Goal: Task Accomplishment & Management: Use online tool/utility

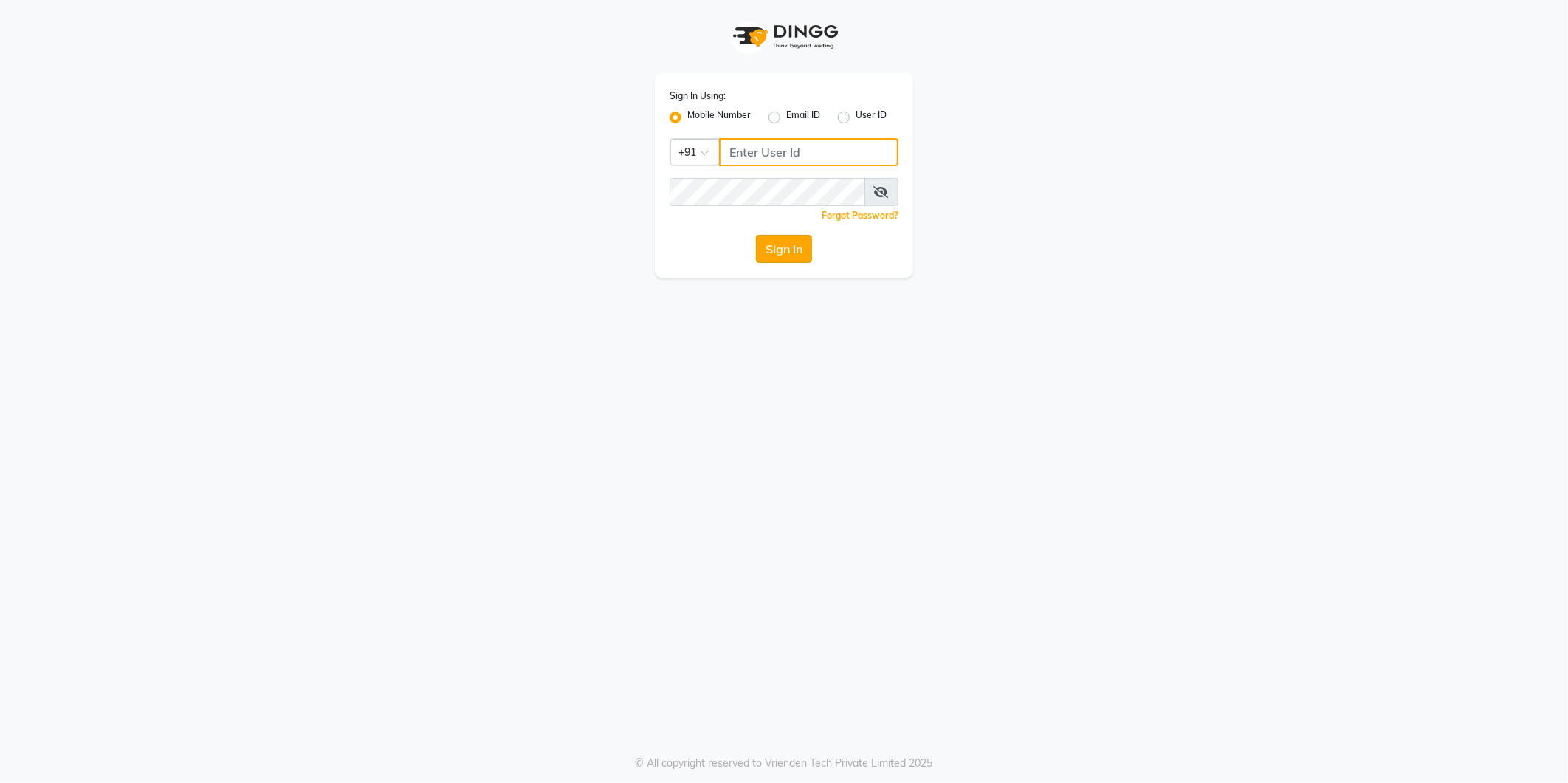
type input "9372078213"
click at [788, 256] on button "Sign In" at bounding box center [784, 249] width 56 height 28
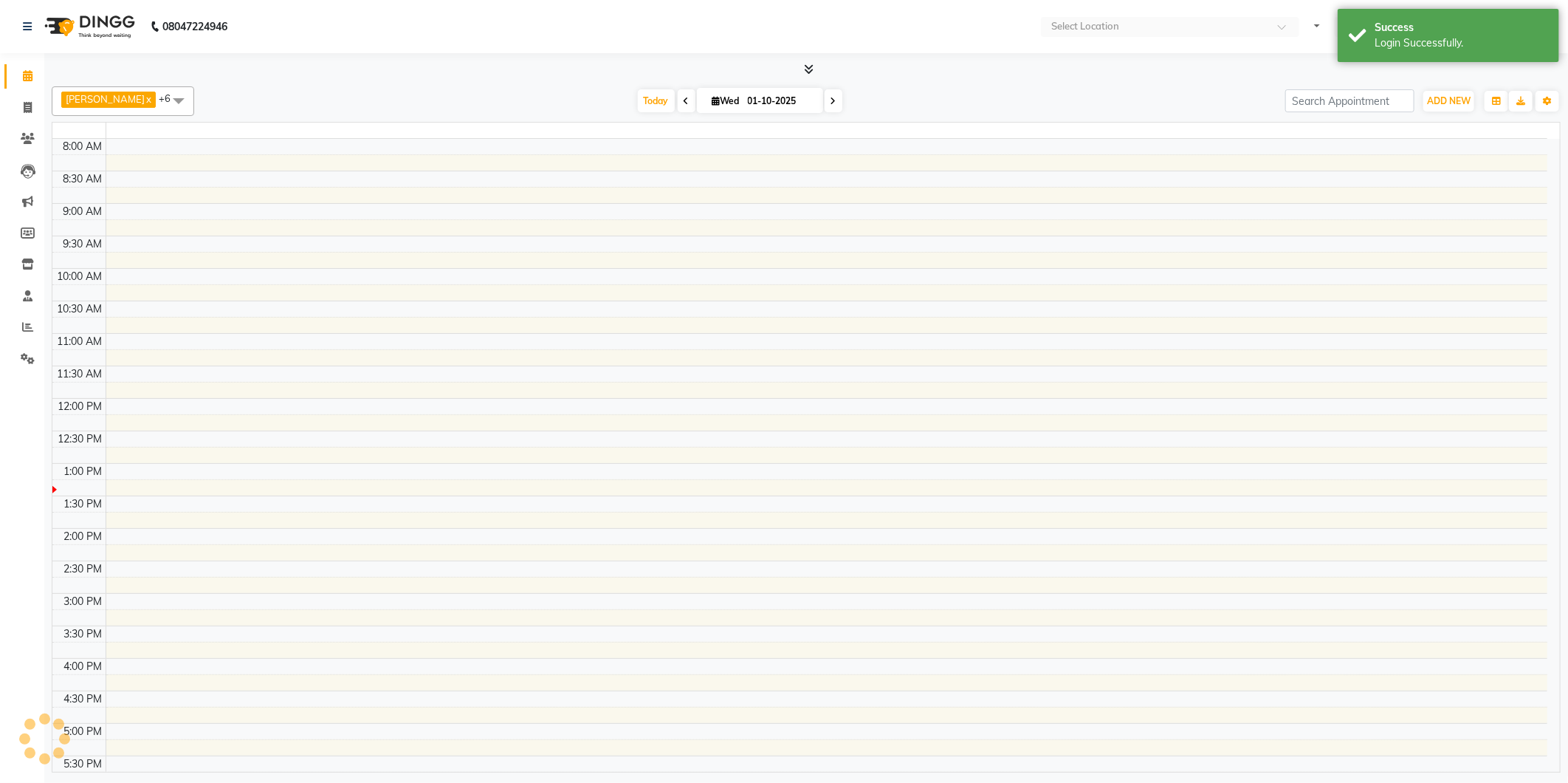
select select "en"
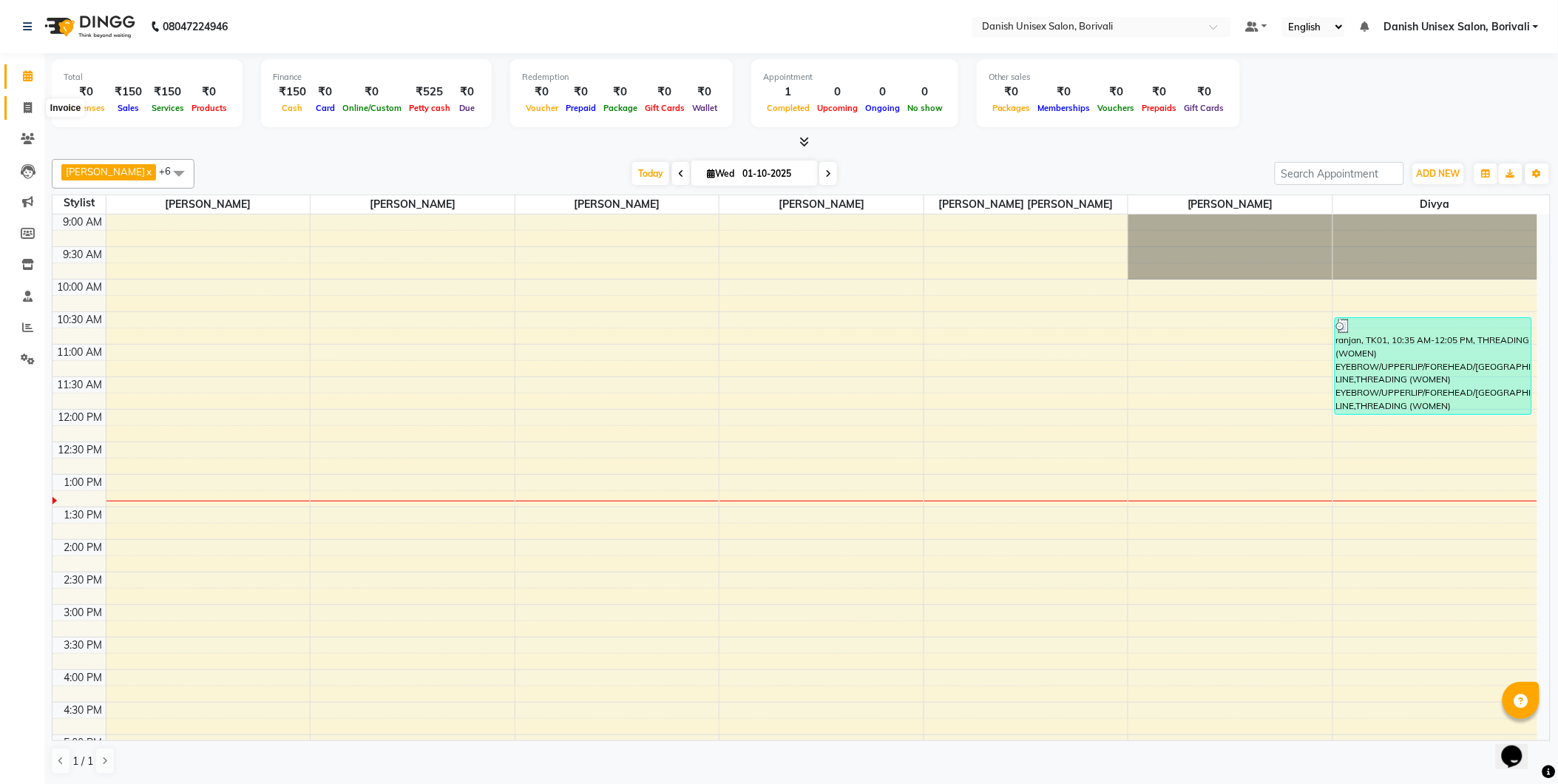
click at [24, 106] on icon at bounding box center [28, 108] width 8 height 11
select select "service"
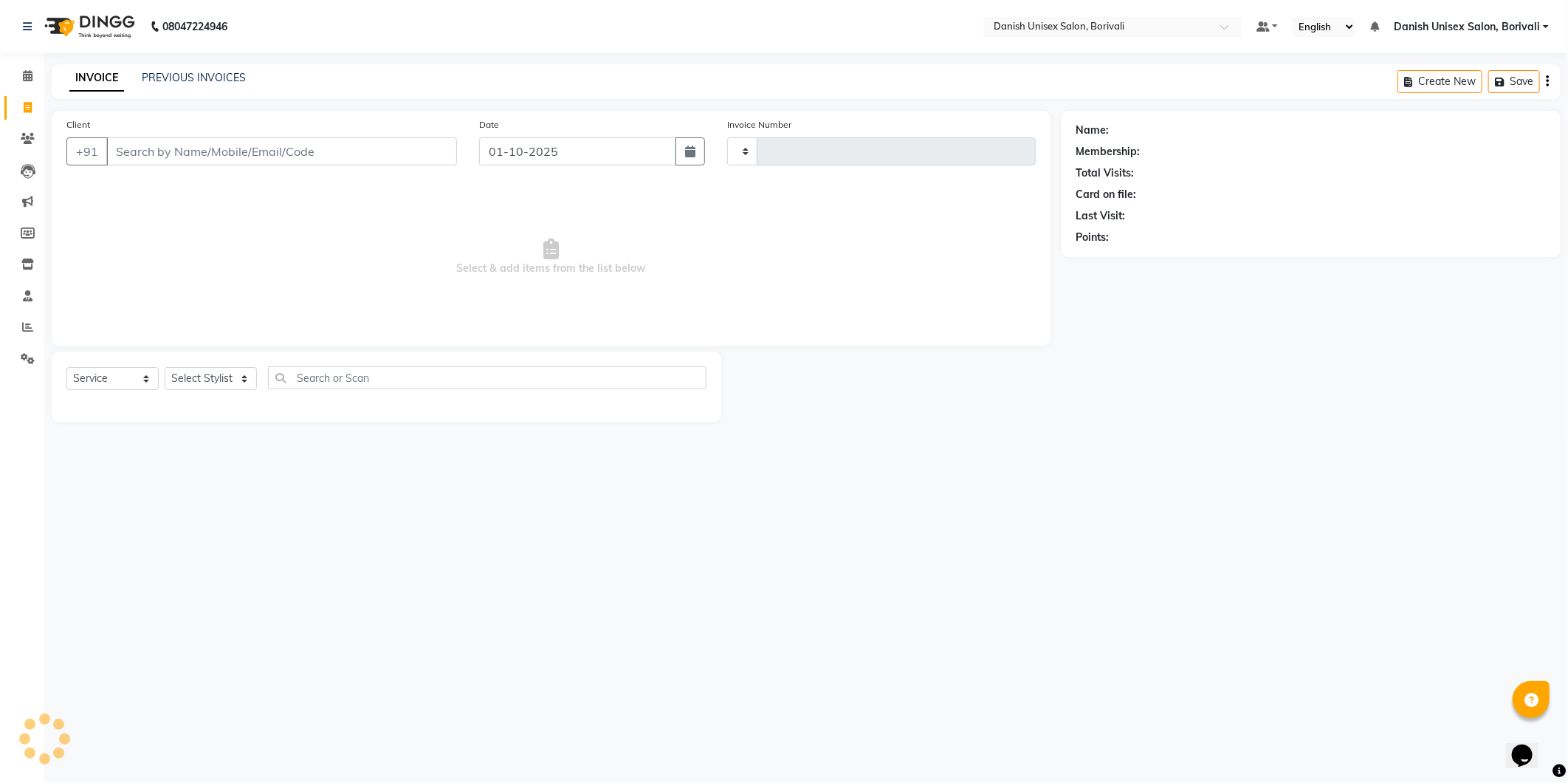
type input "2704"
select select "7068"
type input "9594939944"
click at [424, 153] on span "Add Client" at bounding box center [419, 151] width 58 height 14
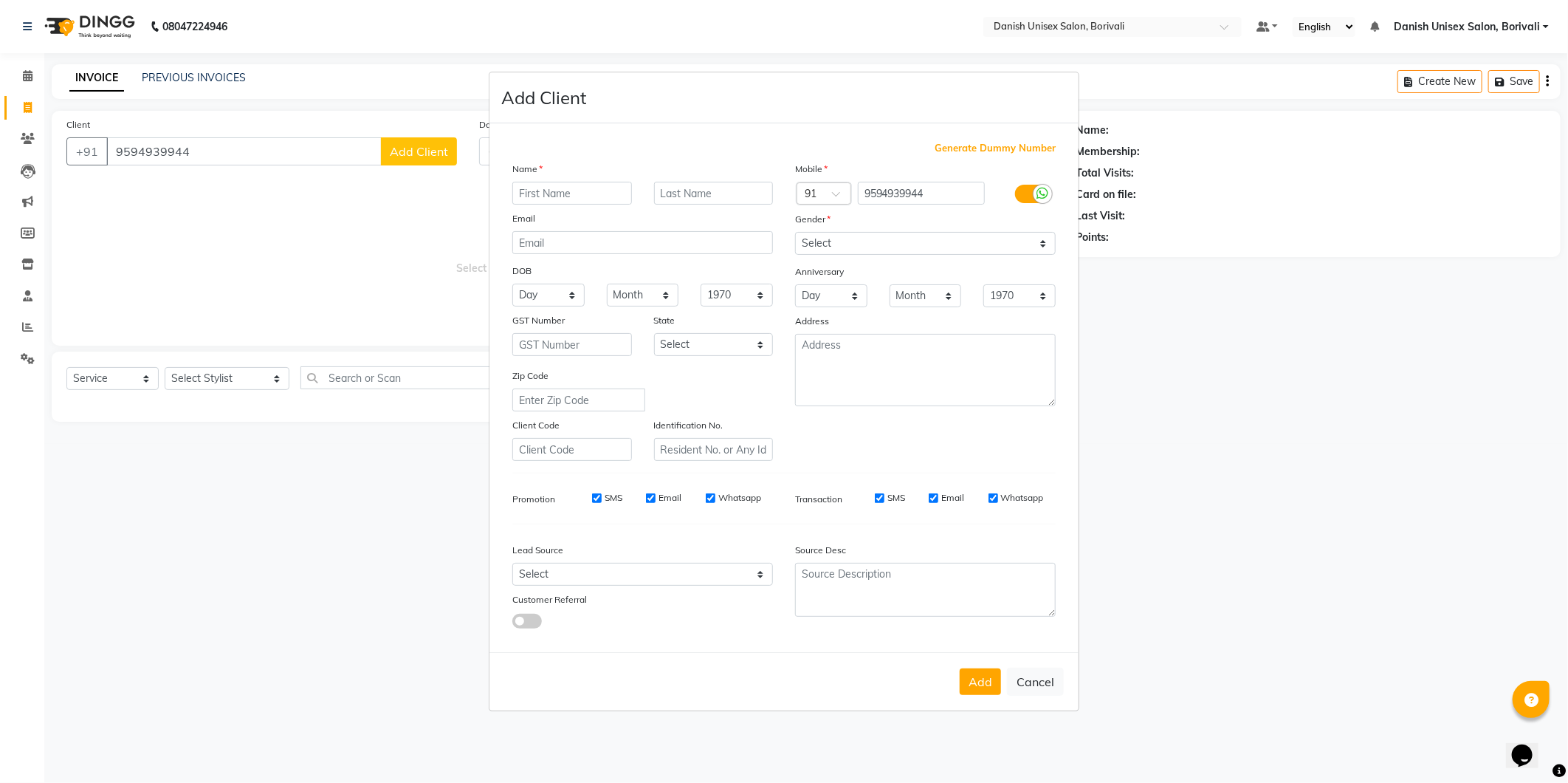
click at [592, 203] on input "text" at bounding box center [572, 193] width 120 height 23
type input "shruti"
click at [1036, 235] on select "Select Male Female Other Prefer Not To Say" at bounding box center [926, 243] width 261 height 23
select select "female"
click at [795, 231] on select "Select Male Female Other Prefer Not To Say" at bounding box center [926, 243] width 261 height 23
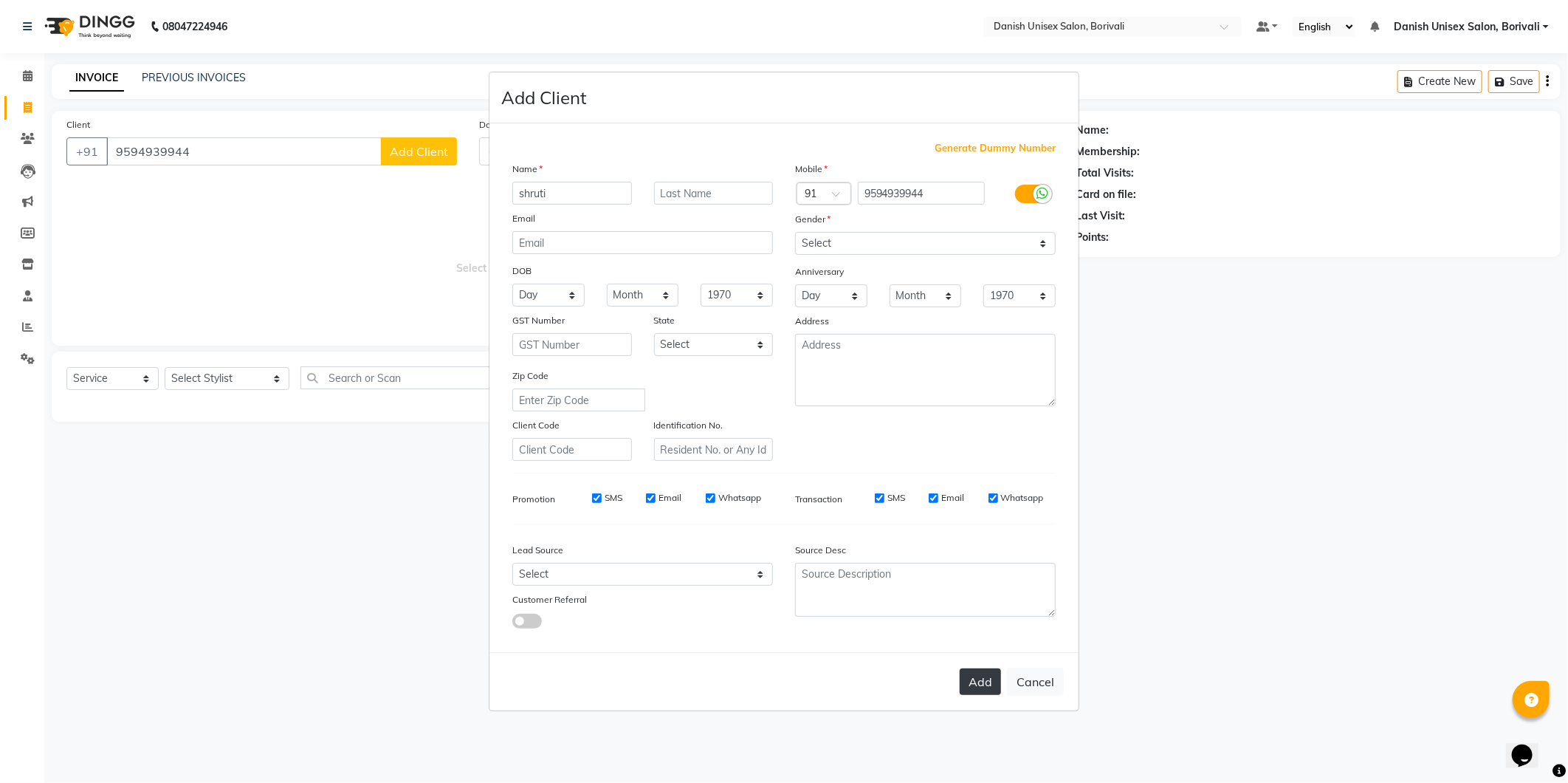
click at [988, 674] on button "Add" at bounding box center [980, 682] width 41 height 27
select select
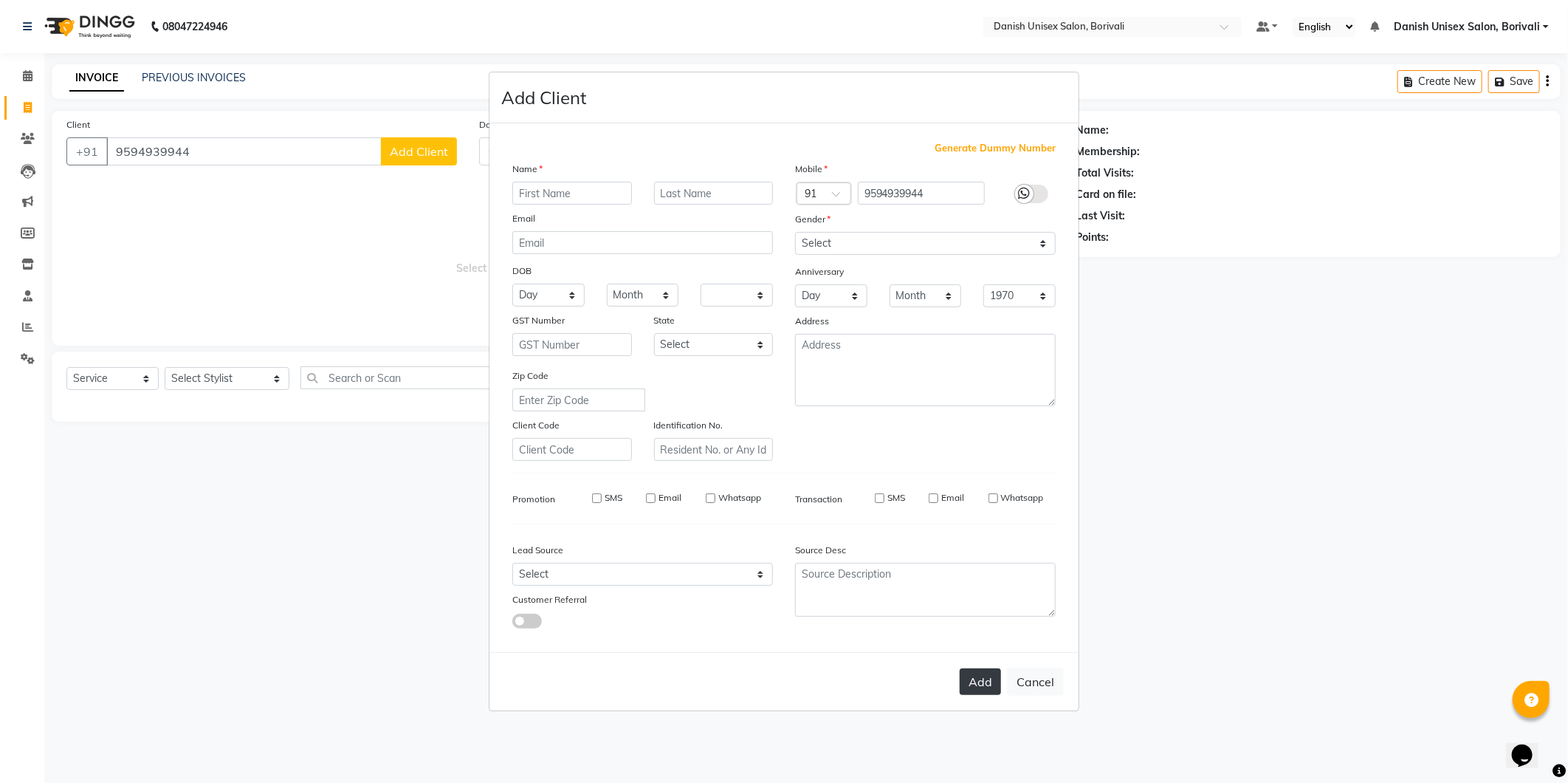
select select
checkbox input "false"
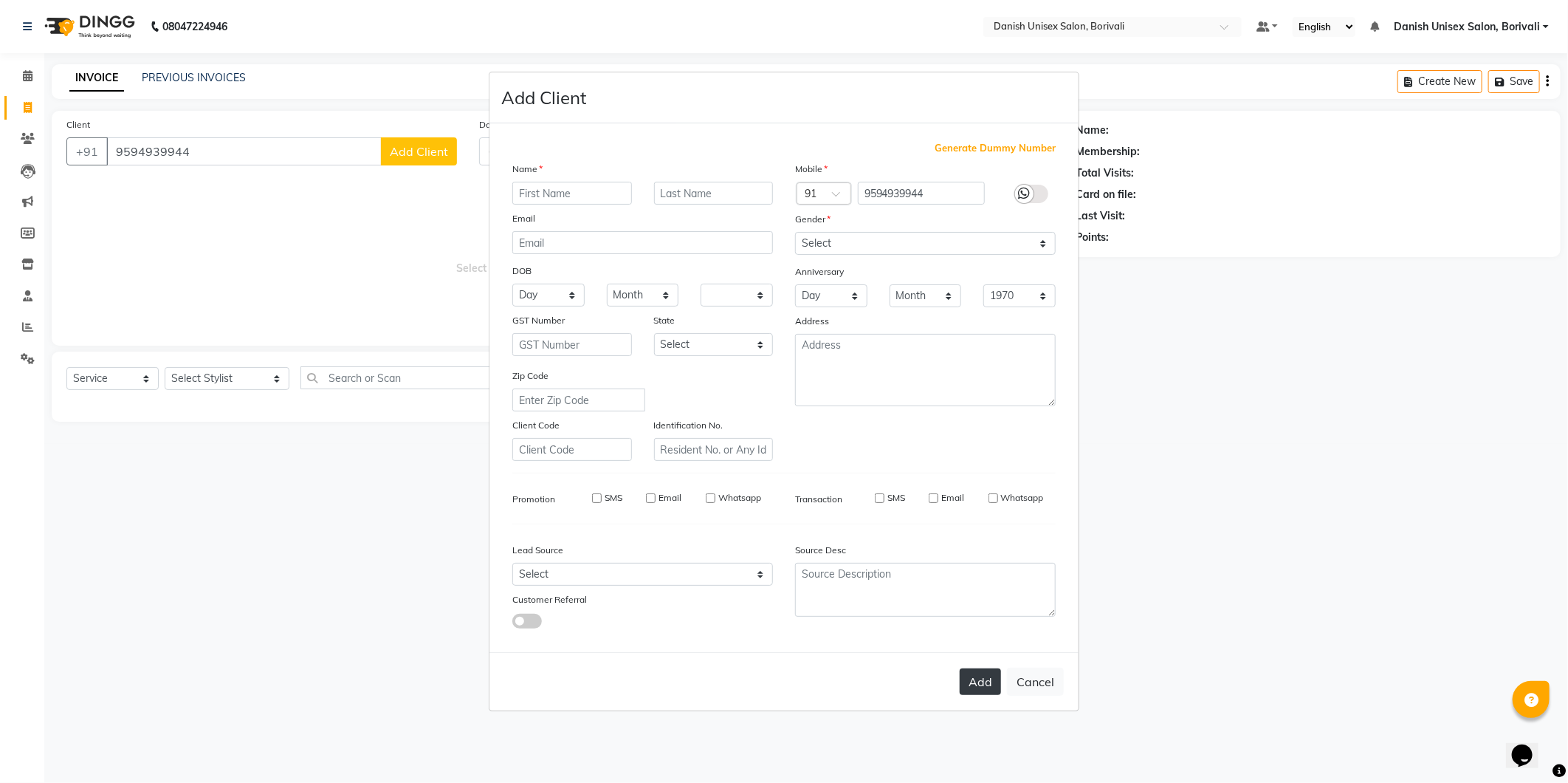
checkbox input "false"
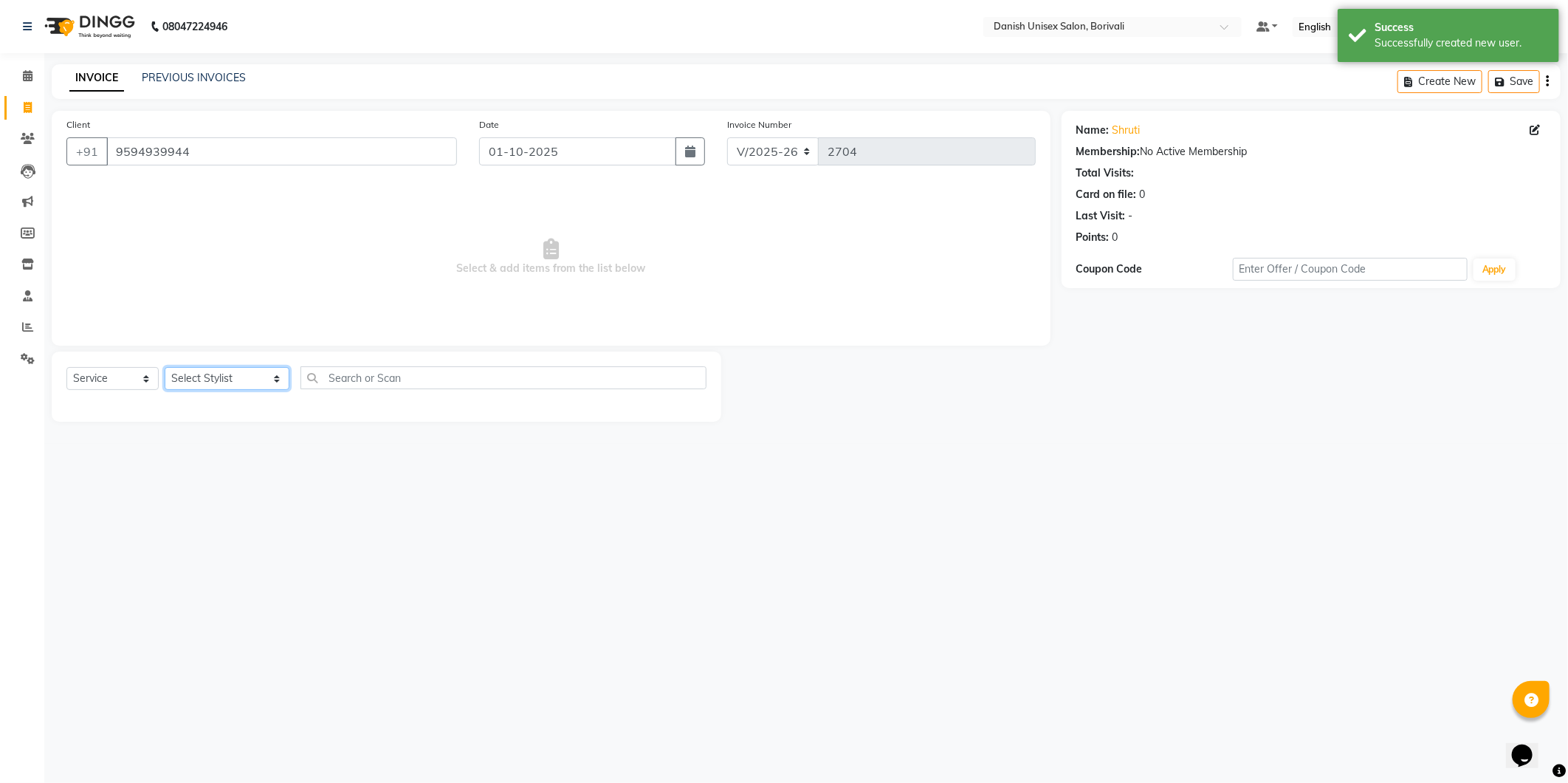
click at [261, 381] on select "Select Stylist AYAN Bheem Singh Danish Unisex Salon, Borivali Divya Firoz Alam …" at bounding box center [227, 379] width 125 height 23
click at [164, 368] on select "Select Stylist AYAN Bheem Singh Danish Unisex Salon, Borivali Divya Firoz Alam …" at bounding box center [227, 379] width 125 height 23
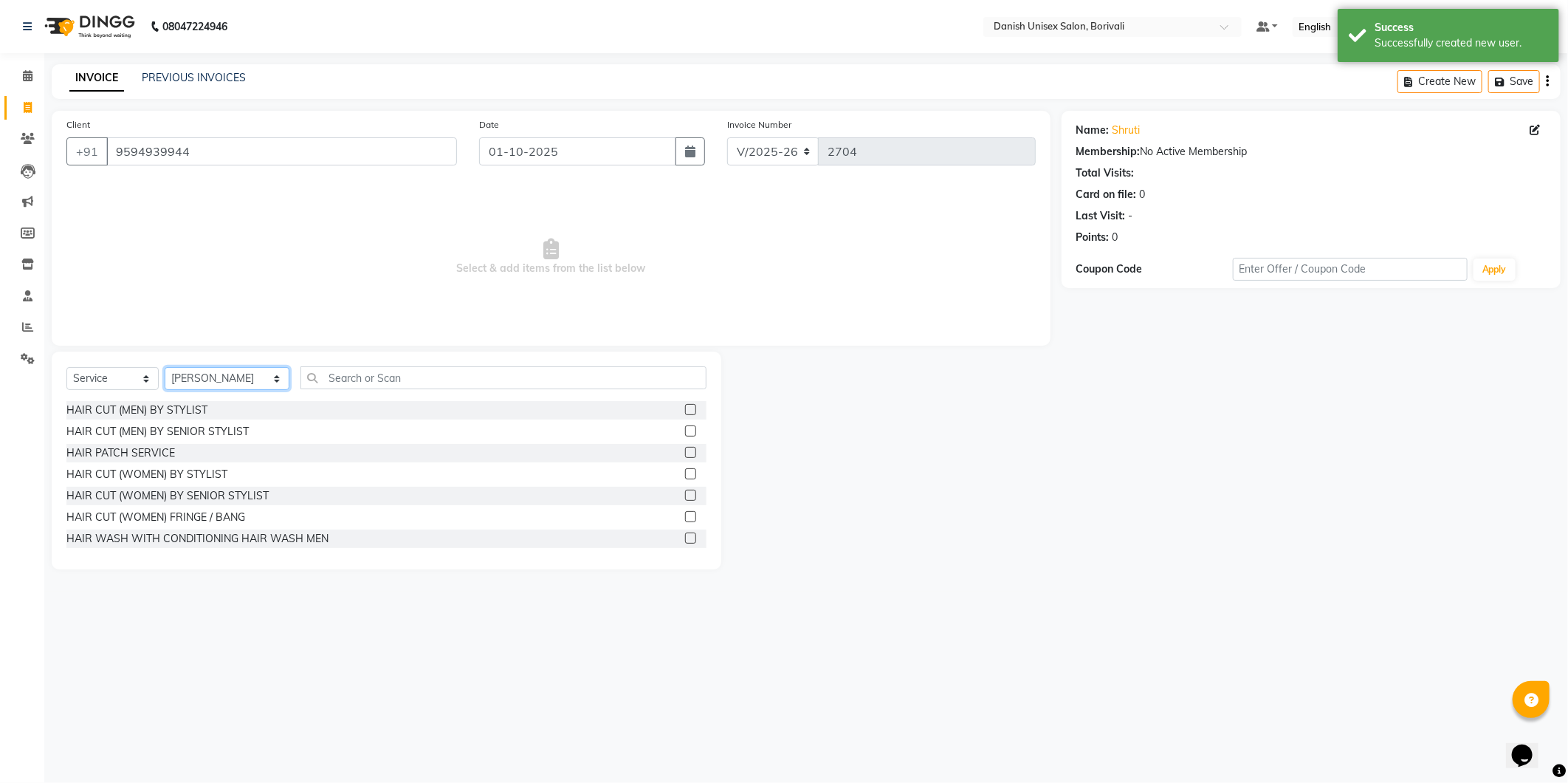
click at [231, 375] on select "Select Stylist AYAN Bheem Singh Danish Unisex Salon, Borivali Divya Firoz Alam …" at bounding box center [227, 379] width 125 height 23
select select "84988"
click at [164, 368] on select "Select Stylist AYAN Bheem Singh Danish Unisex Salon, Borivali Divya Firoz Alam …" at bounding box center [227, 379] width 125 height 23
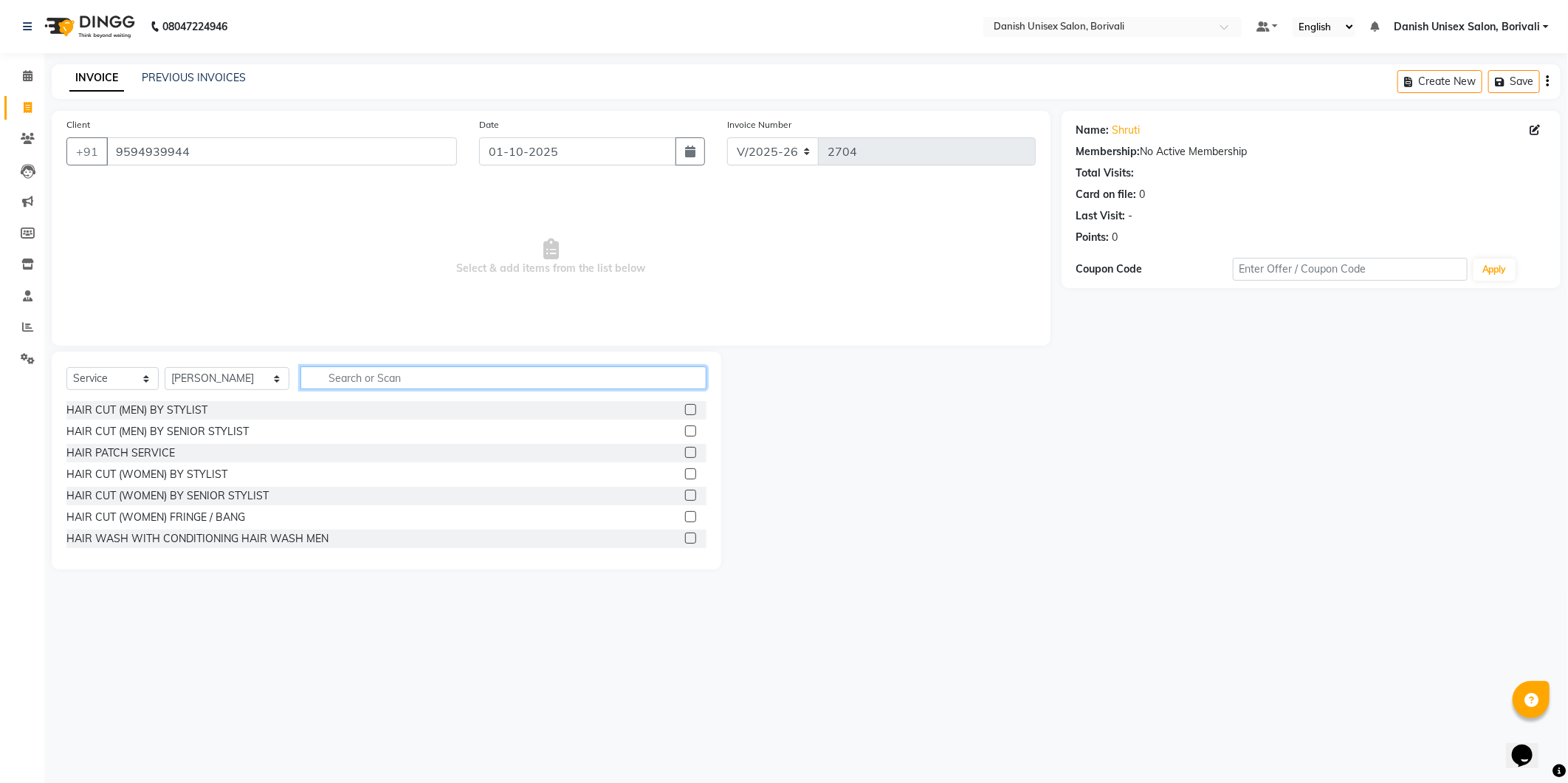
click at [452, 382] on input "text" at bounding box center [503, 378] width 406 height 23
type input "spa"
click at [686, 498] on label at bounding box center [691, 495] width 11 height 11
click at [686, 498] on input "checkbox" at bounding box center [690, 496] width 10 height 10
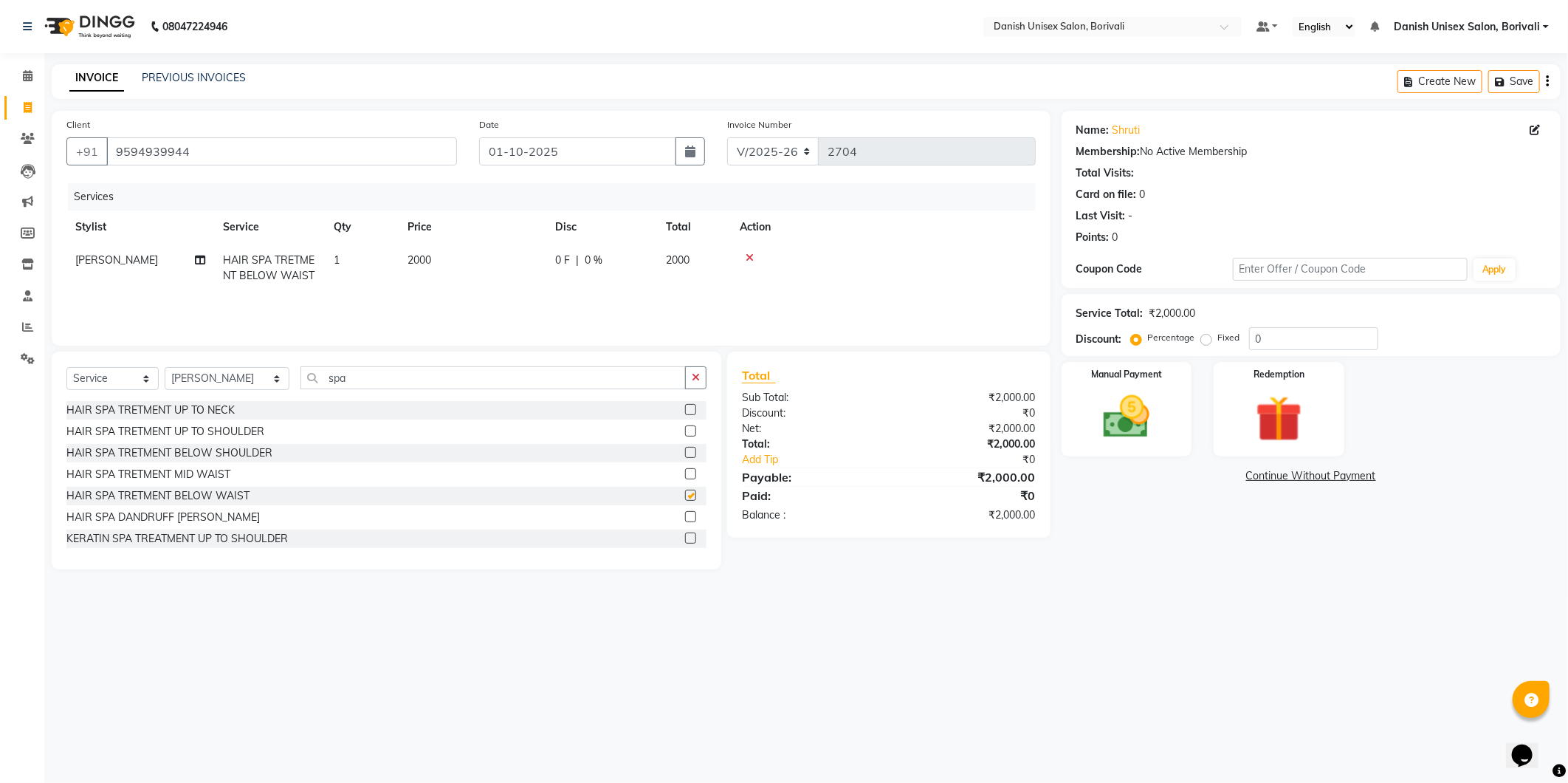
checkbox input "false"
click at [748, 252] on icon at bounding box center [750, 257] width 8 height 11
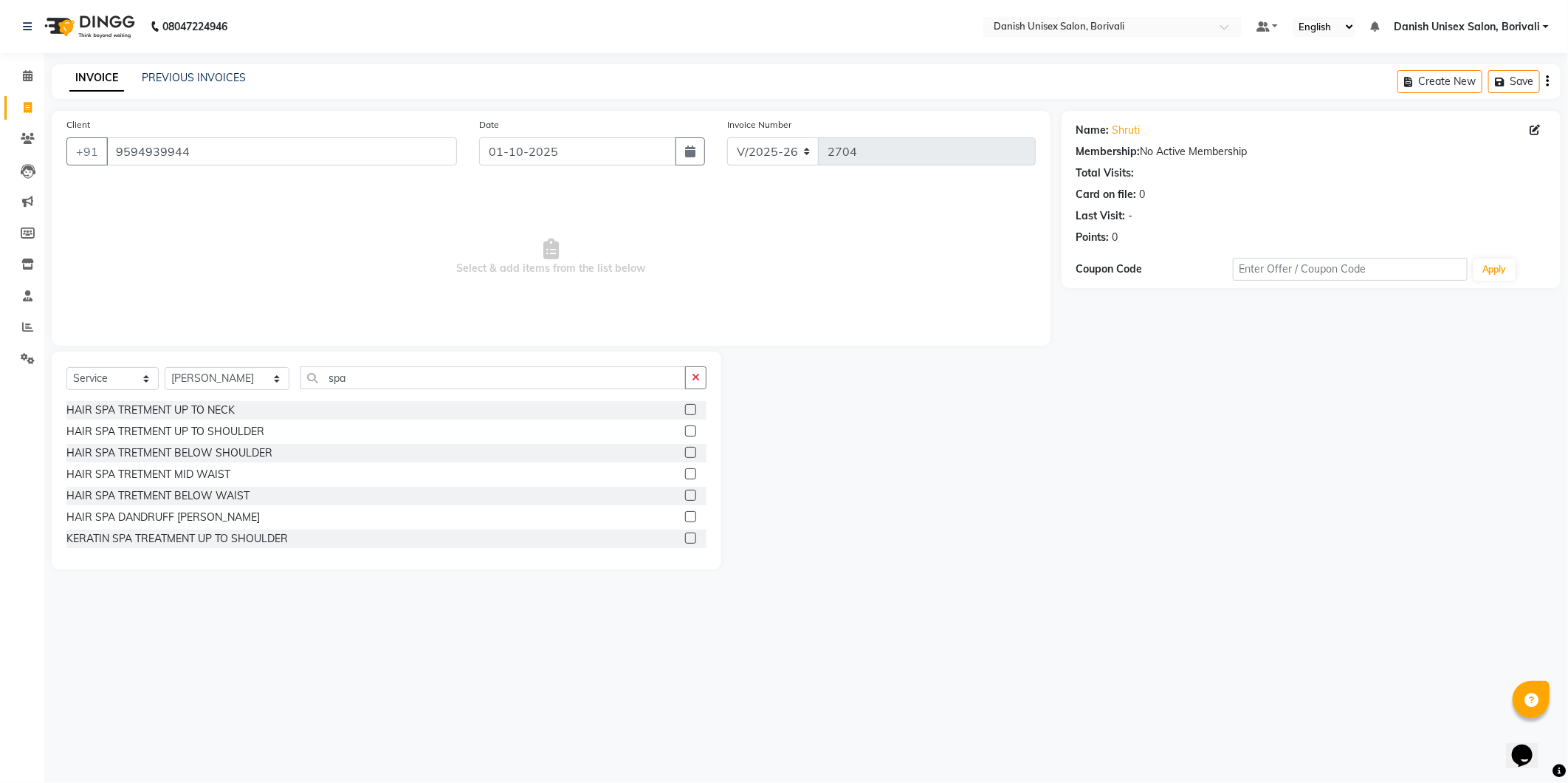
click at [686, 472] on label at bounding box center [691, 474] width 11 height 11
click at [686, 472] on input "checkbox" at bounding box center [690, 474] width 10 height 10
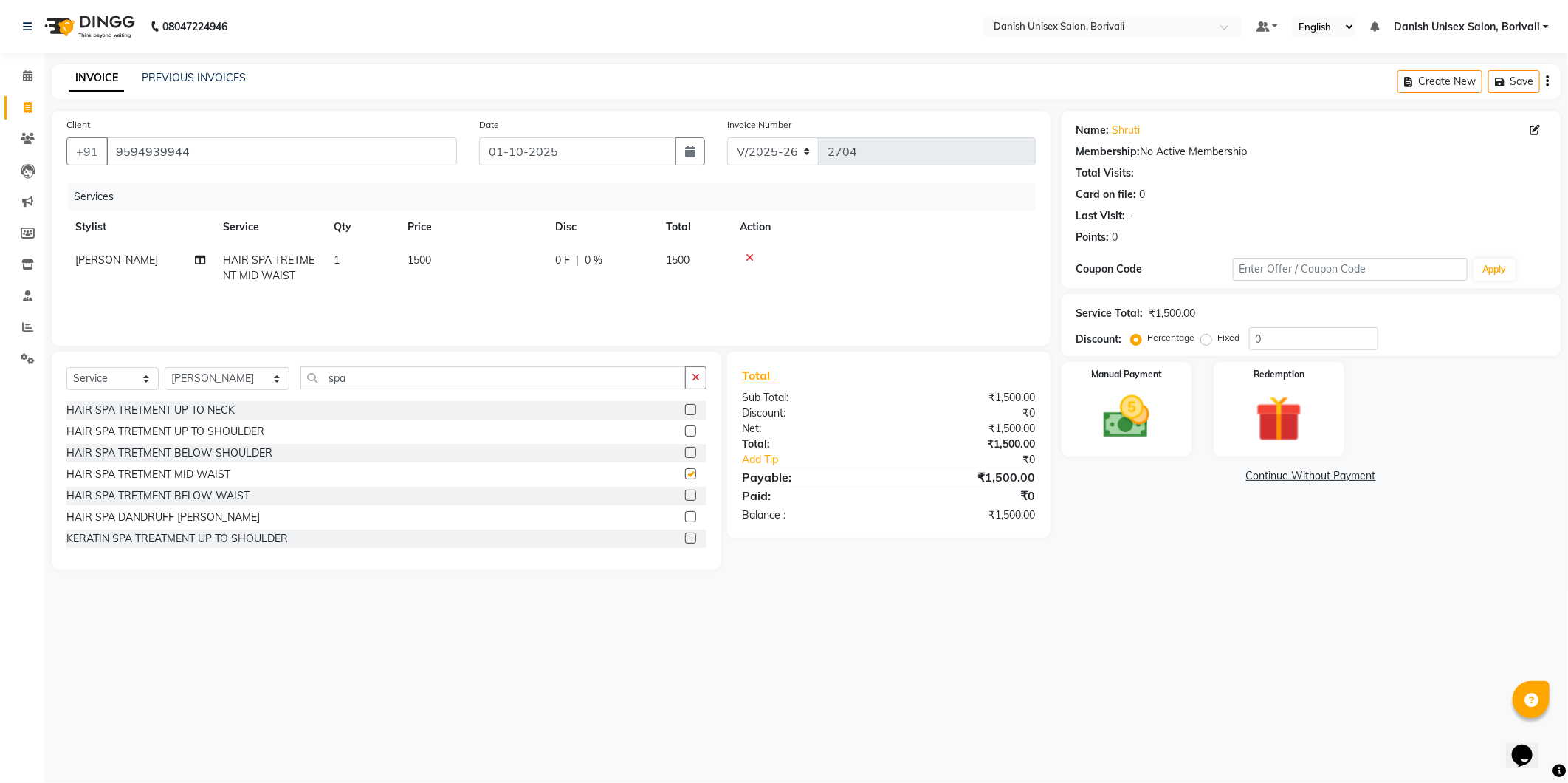
checkbox input "false"
click at [426, 386] on input "spa" at bounding box center [492, 378] width 385 height 23
type input "s"
click at [246, 381] on select "Select Stylist AYAN Bheem Singh Danish Unisex Salon, Borivali Divya Firoz Alam …" at bounding box center [227, 379] width 125 height 23
click at [587, 262] on span "0 %" at bounding box center [594, 260] width 18 height 15
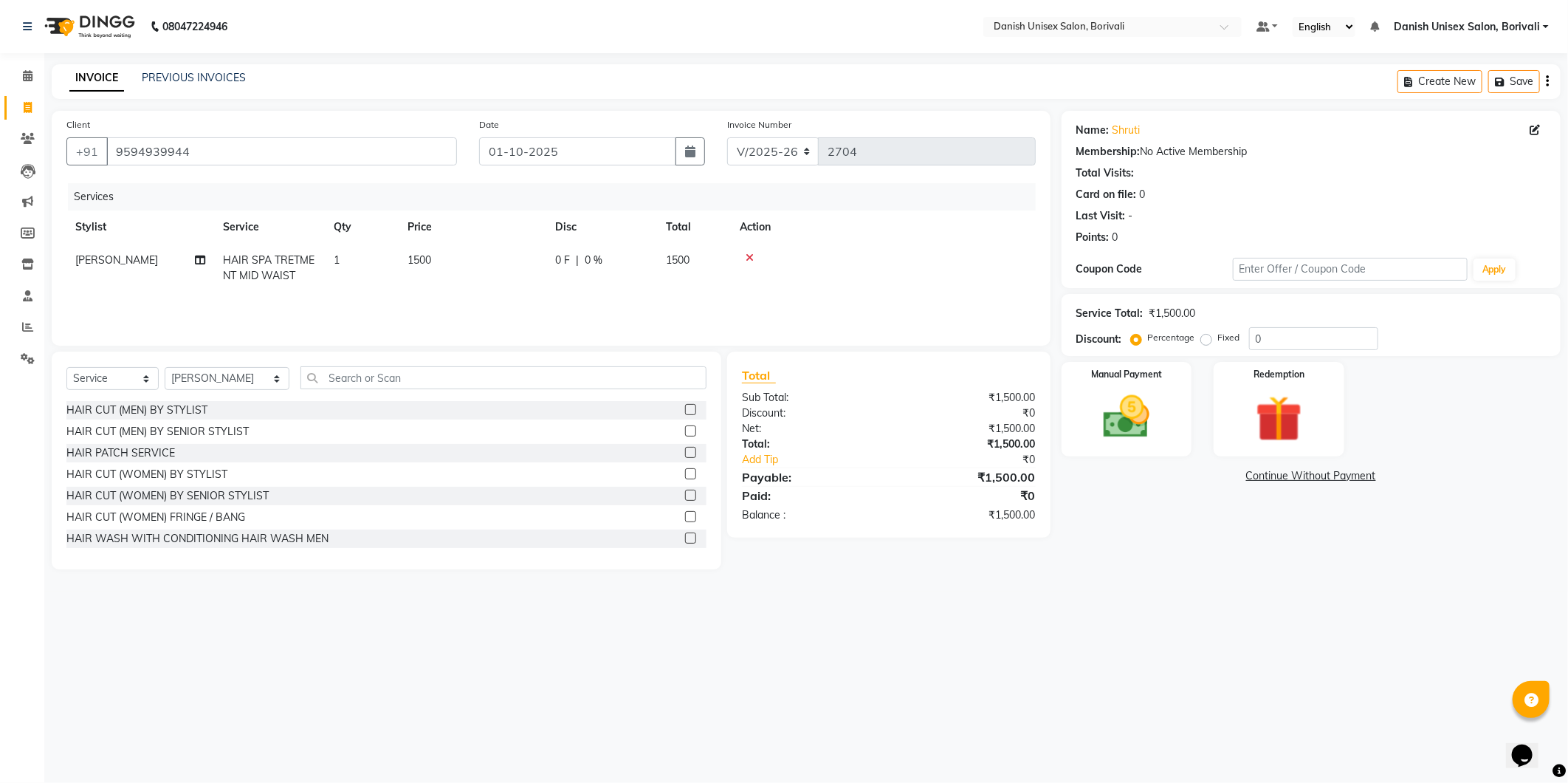
select select "84988"
click at [658, 264] on input "0" at bounding box center [646, 264] width 44 height 23
click at [655, 244] on td "02 F | 0 %" at bounding box center [684, 275] width 136 height 63
select select "84988"
click at [647, 264] on input "2" at bounding box center [646, 264] width 44 height 23
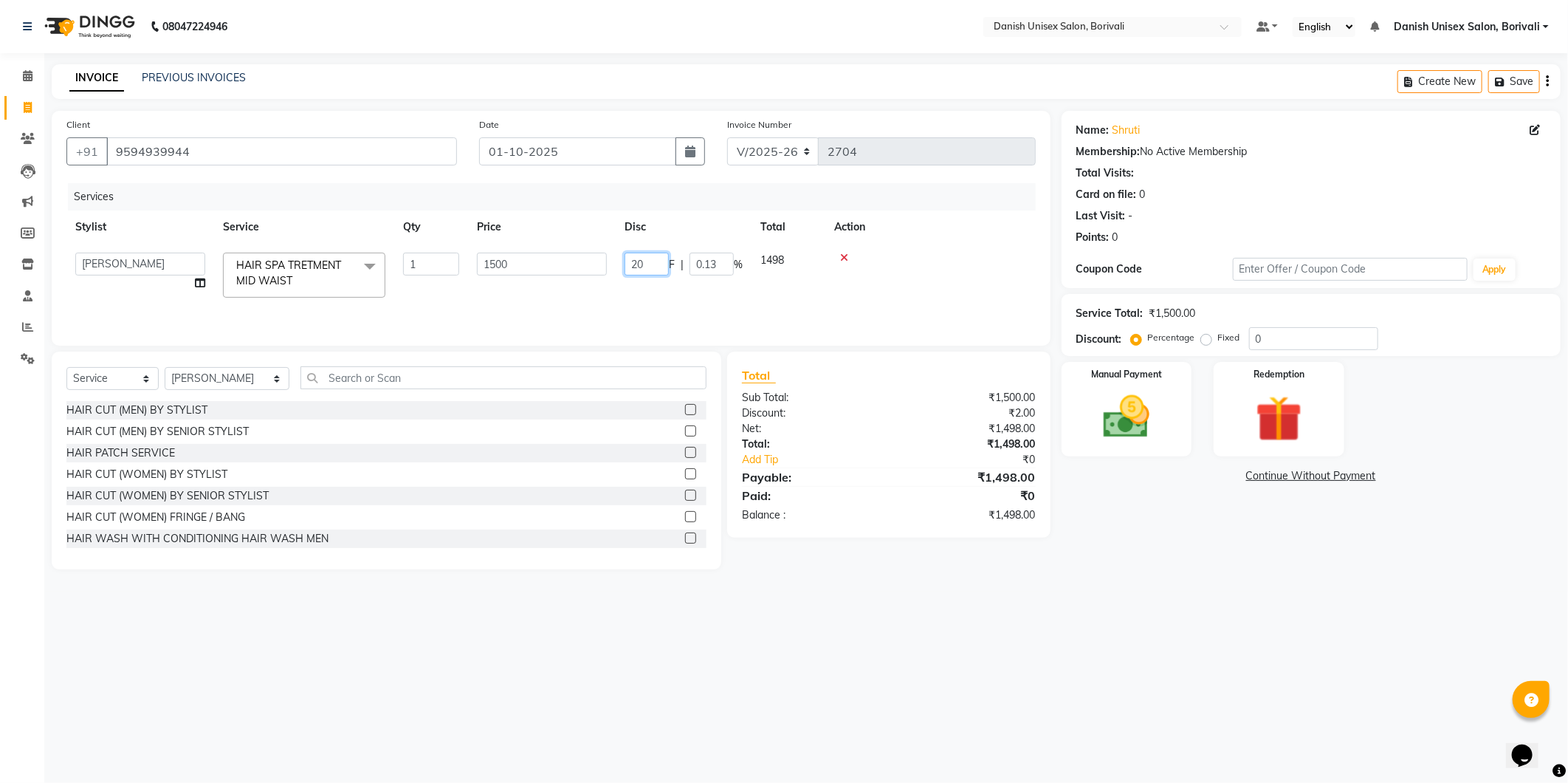
type input "200"
click at [667, 287] on tr "shahed Ansari HAIR SPA TRETMENT MID WAIST 1 1500 200 F | 13.33 % 1300" at bounding box center [552, 268] width 969 height 49
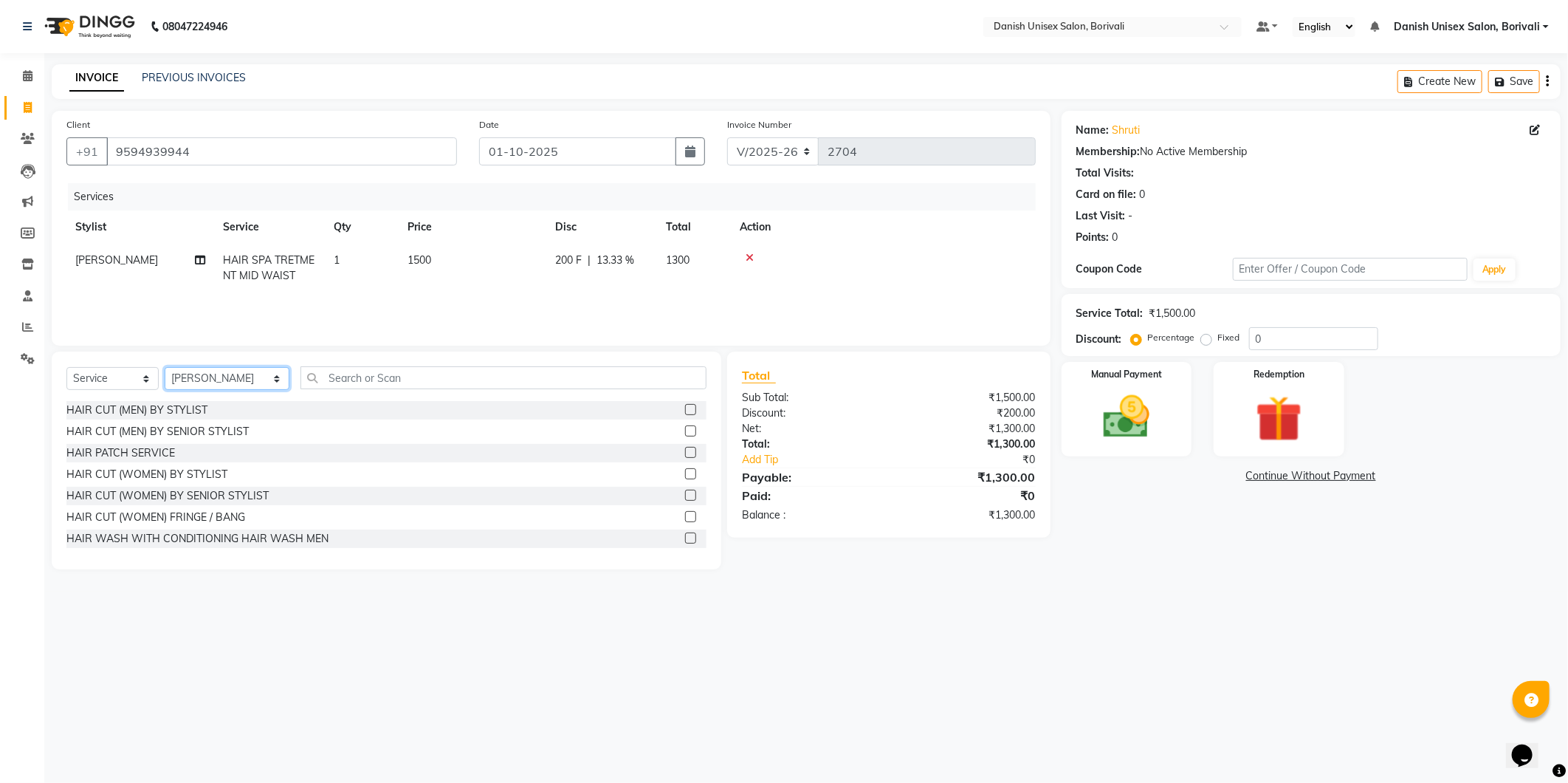
click at [244, 381] on select "Select Stylist AYAN Bheem Singh Danish Unisex Salon, Borivali Divya Firoz Alam …" at bounding box center [227, 379] width 125 height 23
select select "91975"
click at [164, 368] on select "Select Stylist AYAN Bheem Singh Danish Unisex Salon, Borivali Divya Firoz Alam …" at bounding box center [227, 379] width 125 height 23
click at [507, 378] on input "text" at bounding box center [503, 378] width 406 height 23
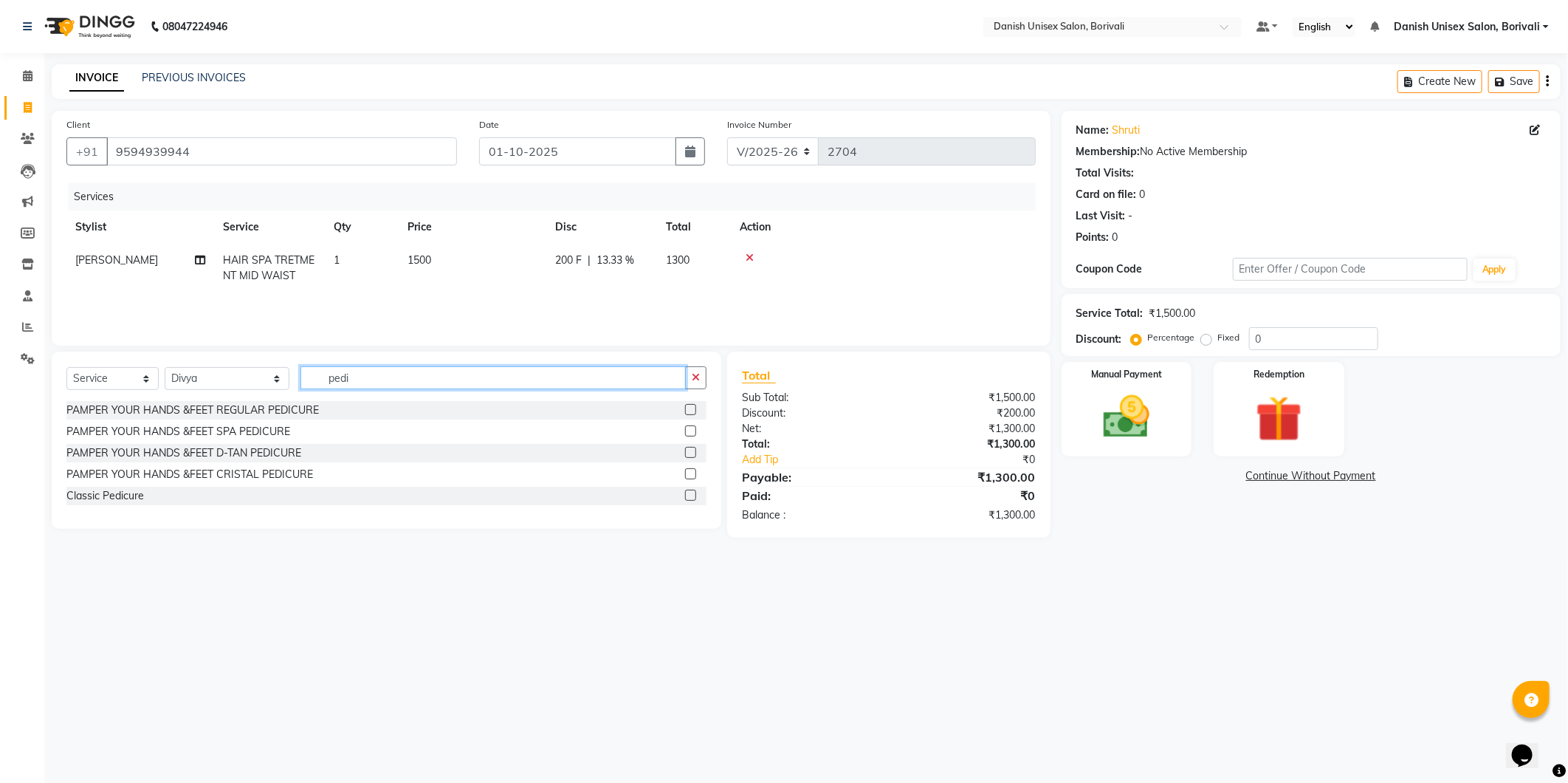
type input "pedi"
click at [687, 407] on label at bounding box center [691, 409] width 11 height 11
click at [687, 407] on input "checkbox" at bounding box center [690, 410] width 10 height 10
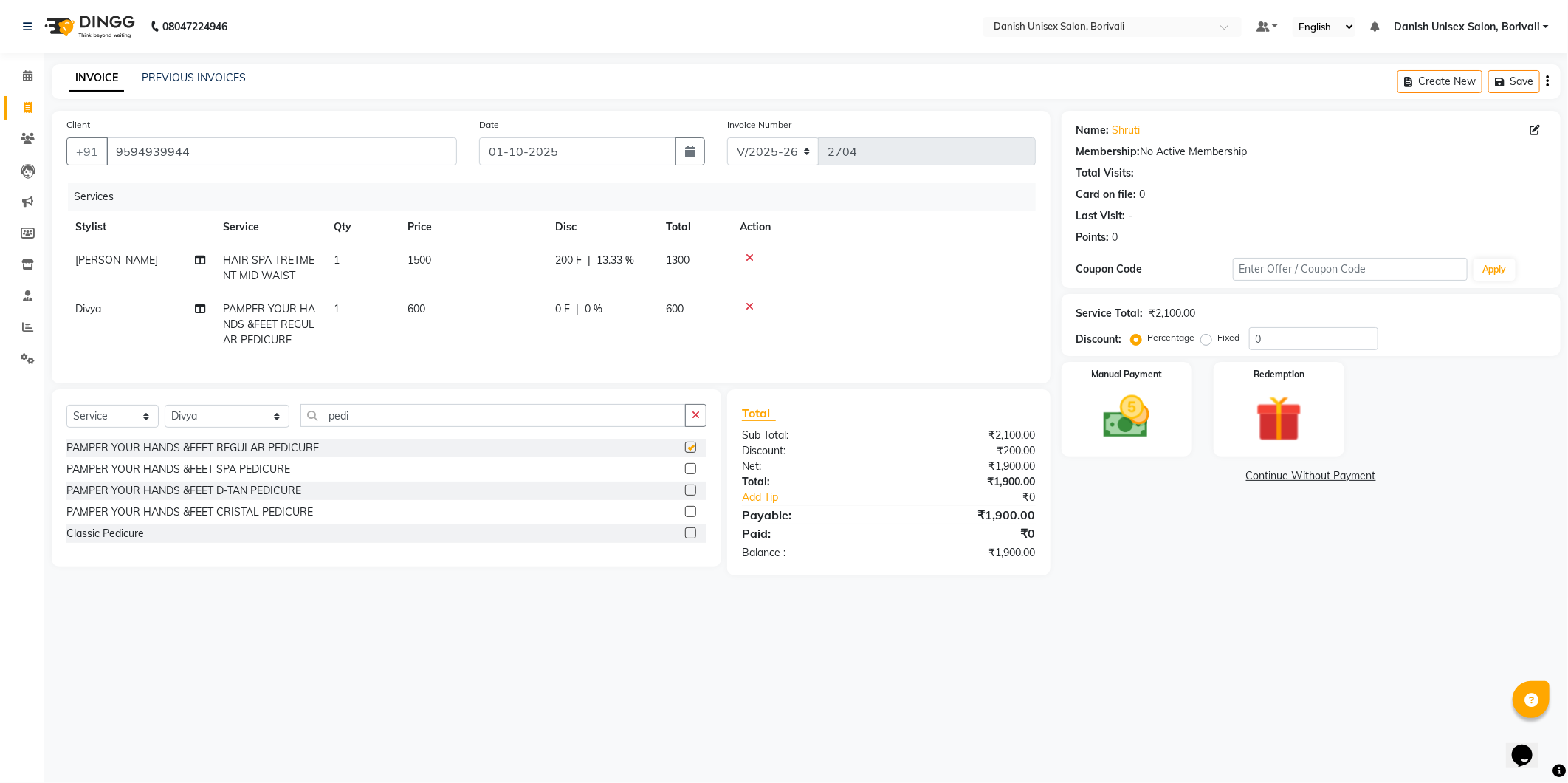
checkbox input "false"
click at [1158, 440] on img at bounding box center [1127, 417] width 79 height 56
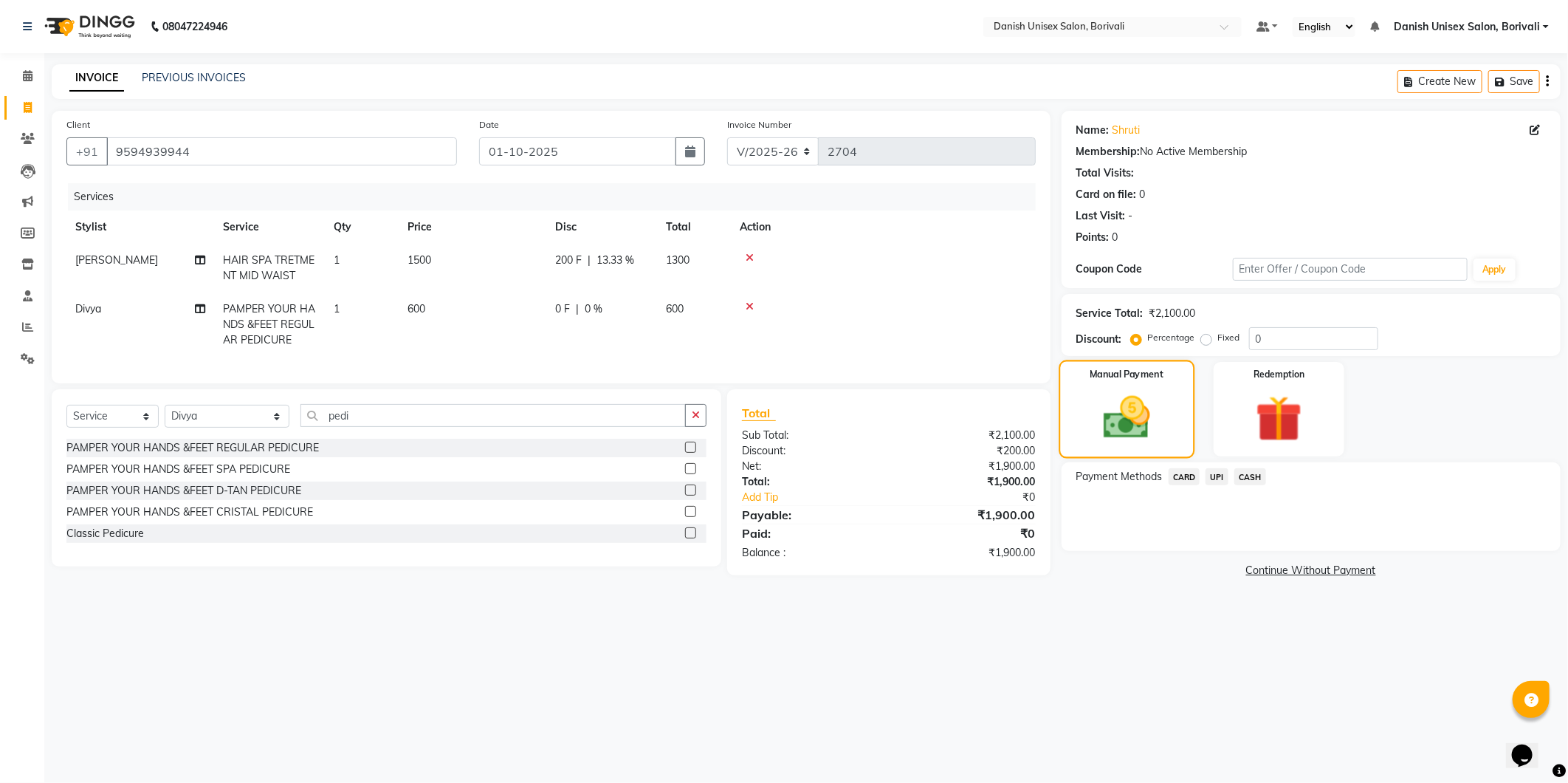
click at [1143, 426] on img at bounding box center [1126, 418] width 76 height 54
click at [1259, 477] on span "CASH" at bounding box center [1250, 477] width 32 height 17
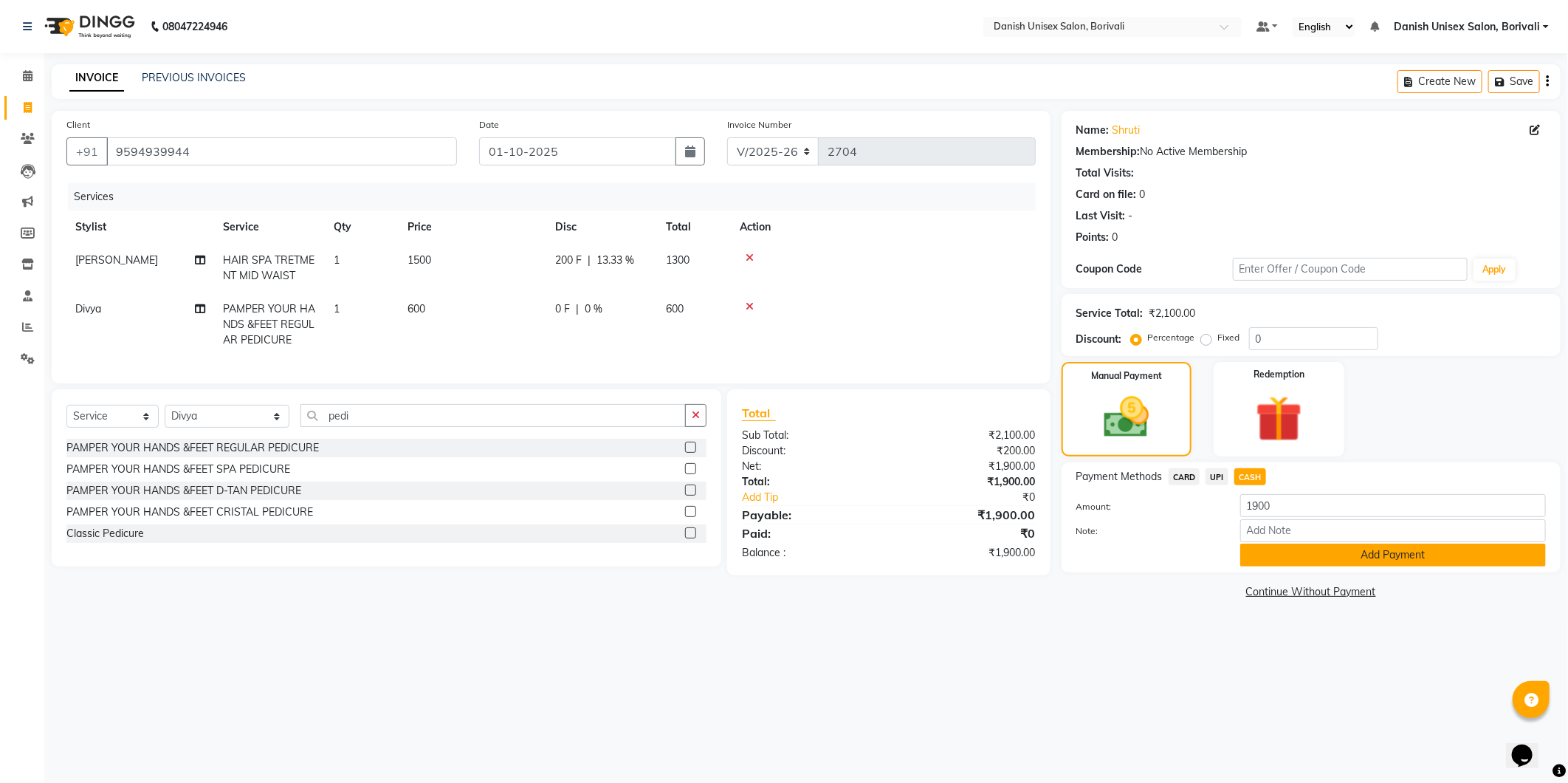
click at [1274, 562] on button "Add Payment" at bounding box center [1393, 555] width 306 height 23
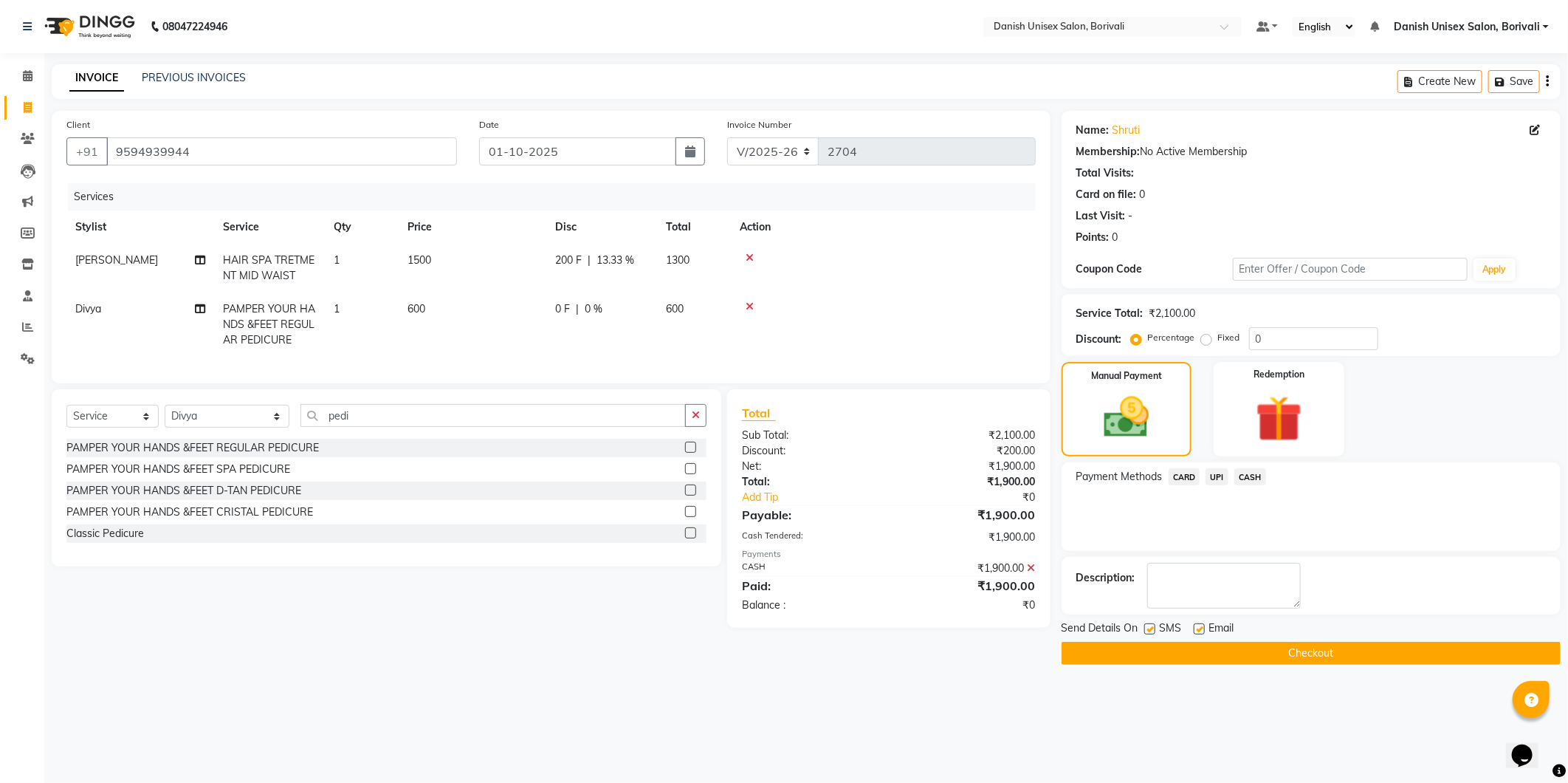
click at [1296, 647] on button "Checkout" at bounding box center [1312, 653] width 499 height 23
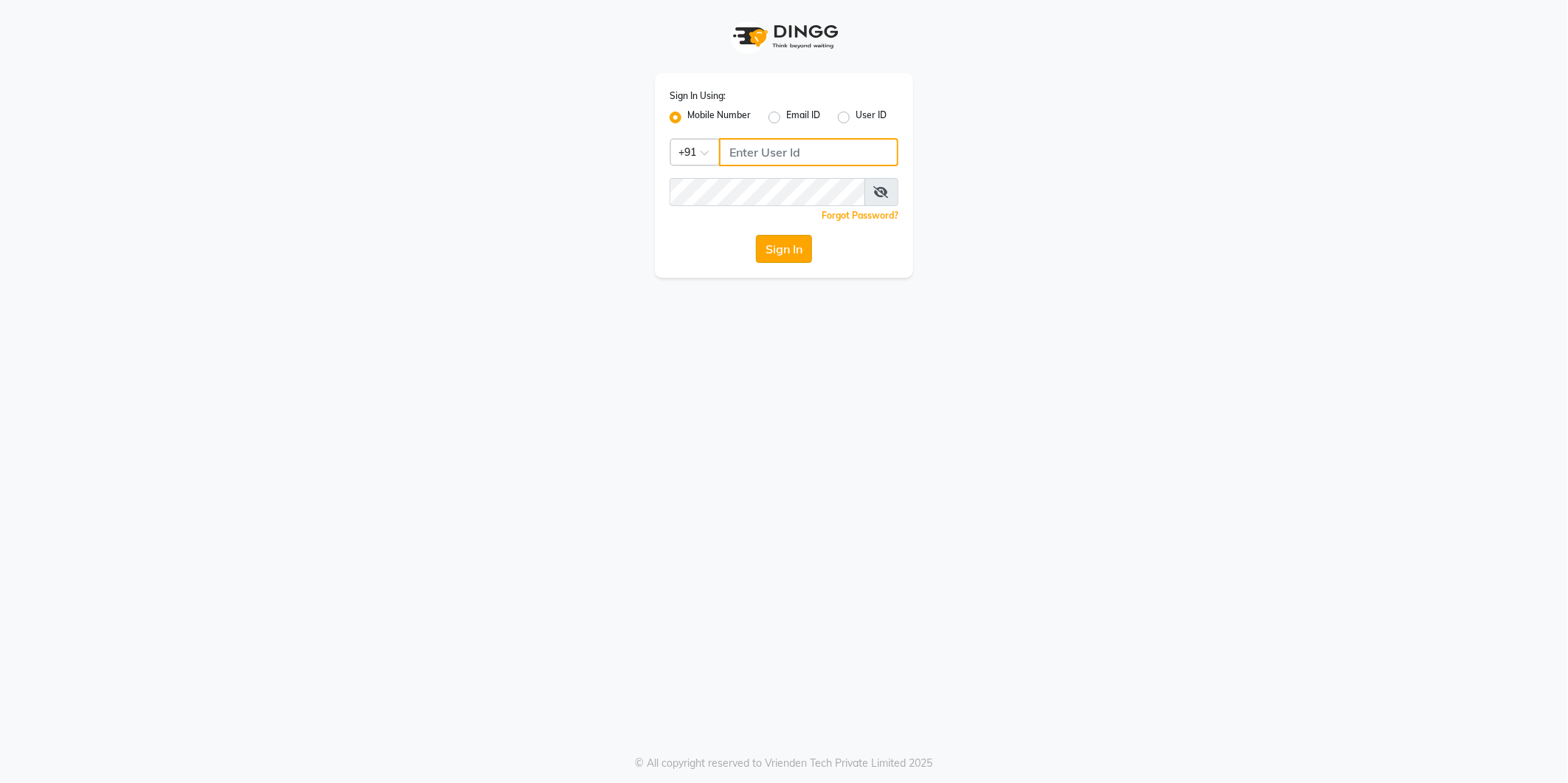
type input "9372078213"
drag, startPoint x: 781, startPoint y: 238, endPoint x: 770, endPoint y: 255, distance: 20.2
click at [779, 244] on button "Sign In" at bounding box center [784, 249] width 56 height 28
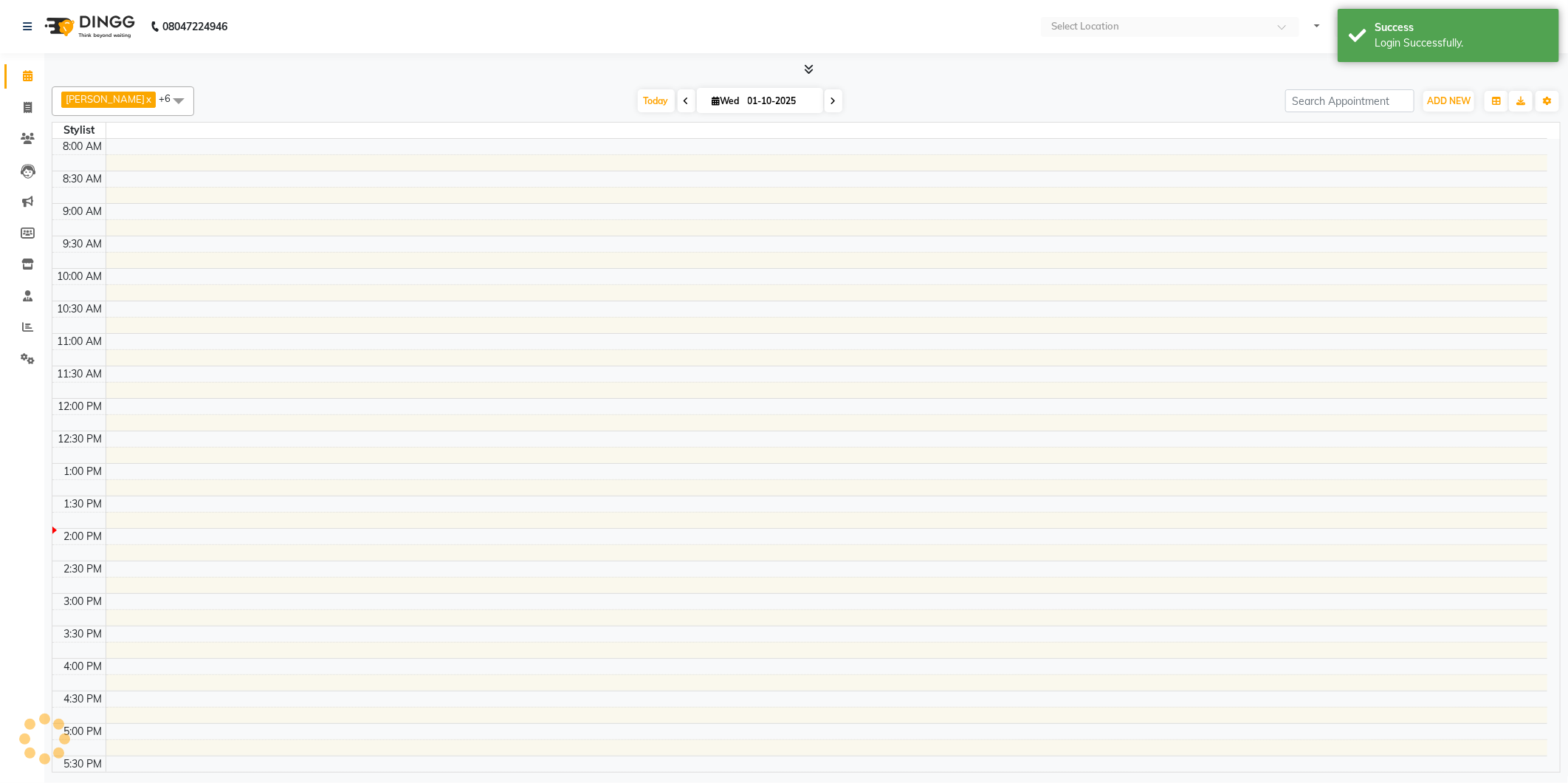
select select "en"
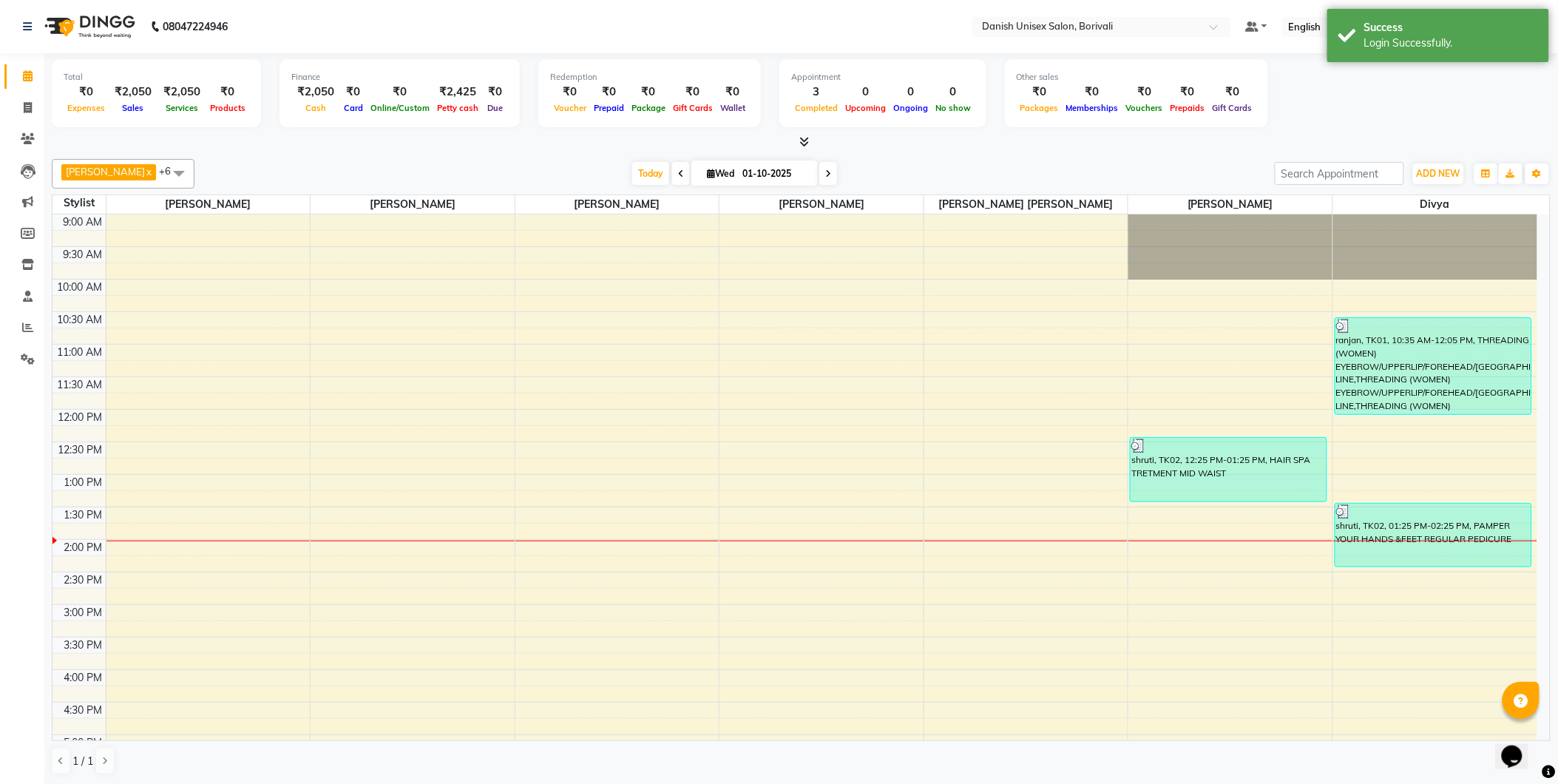
click at [803, 138] on icon at bounding box center [804, 142] width 10 height 11
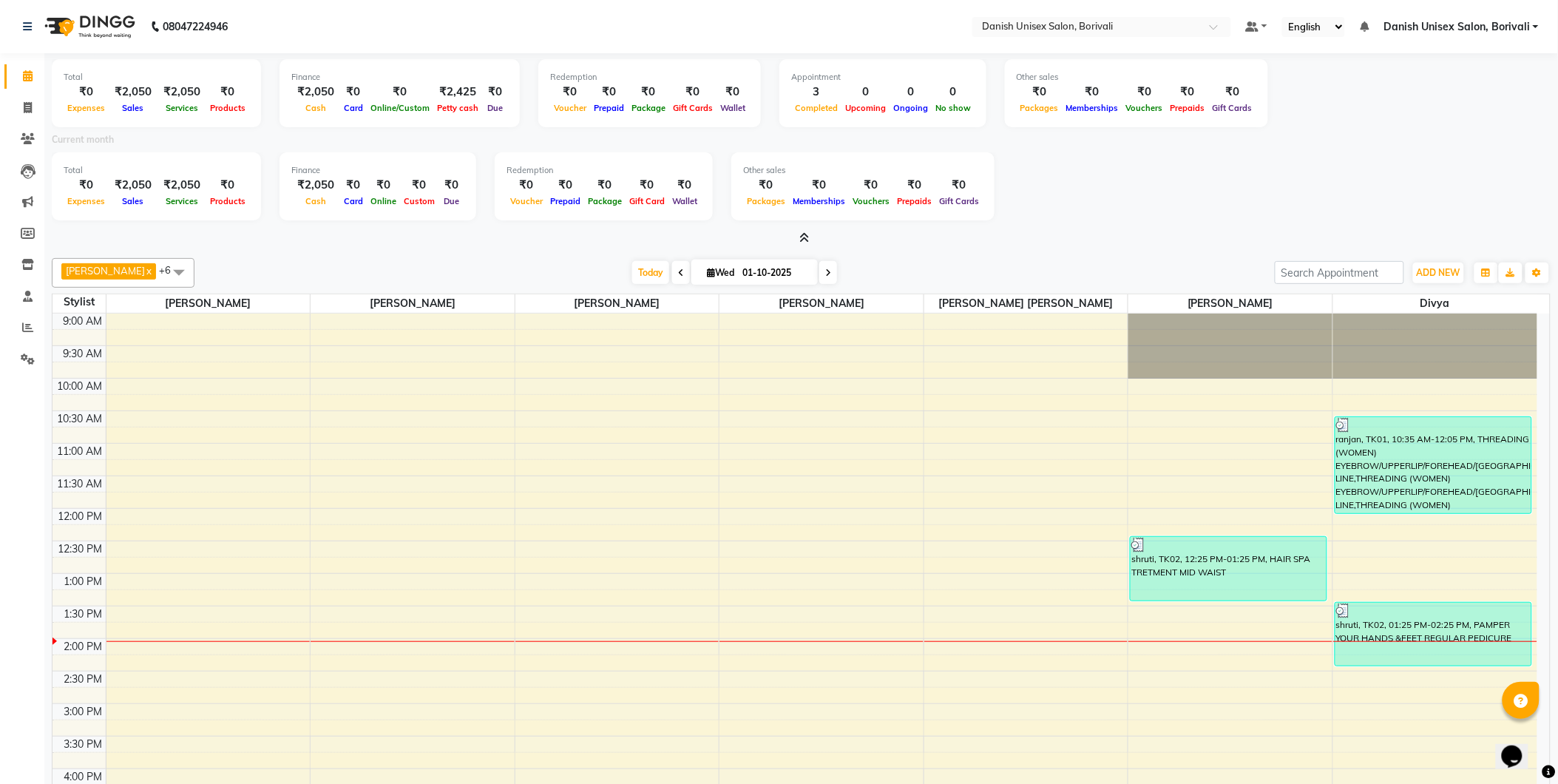
click at [1538, 25] on link "Danish Unisex Salon, Borivali" at bounding box center [1461, 27] width 155 height 15
